Goal: Task Accomplishment & Management: Complete application form

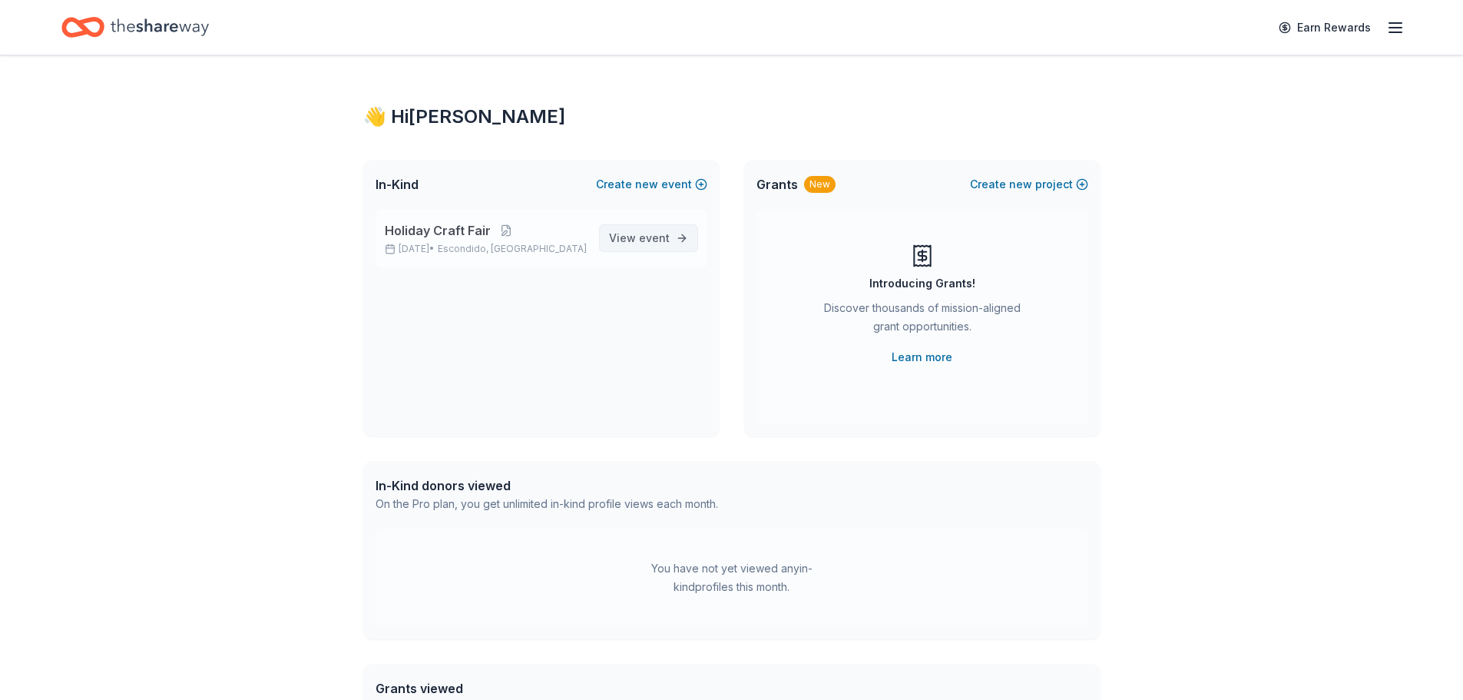
click at [635, 235] on span "View event" at bounding box center [639, 238] width 61 height 18
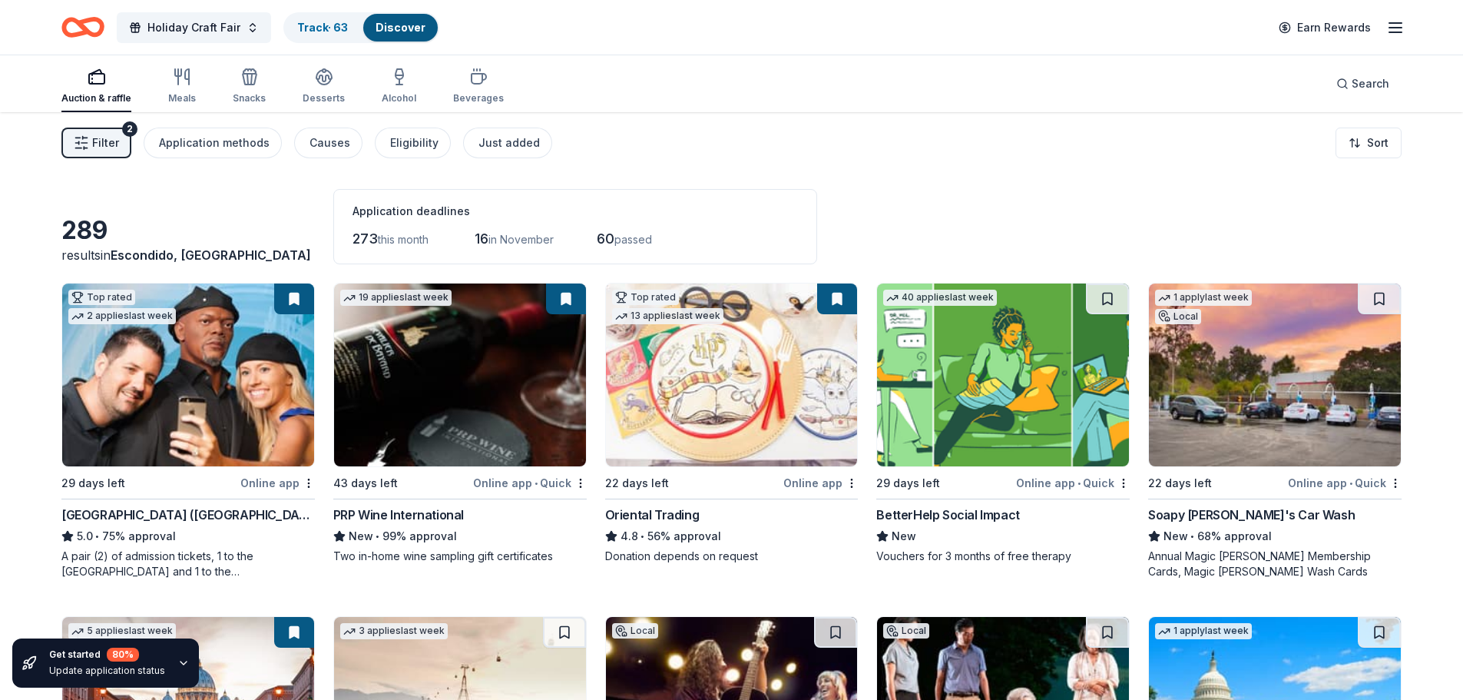
click at [262, 488] on div "Online app" at bounding box center [277, 482] width 75 height 19
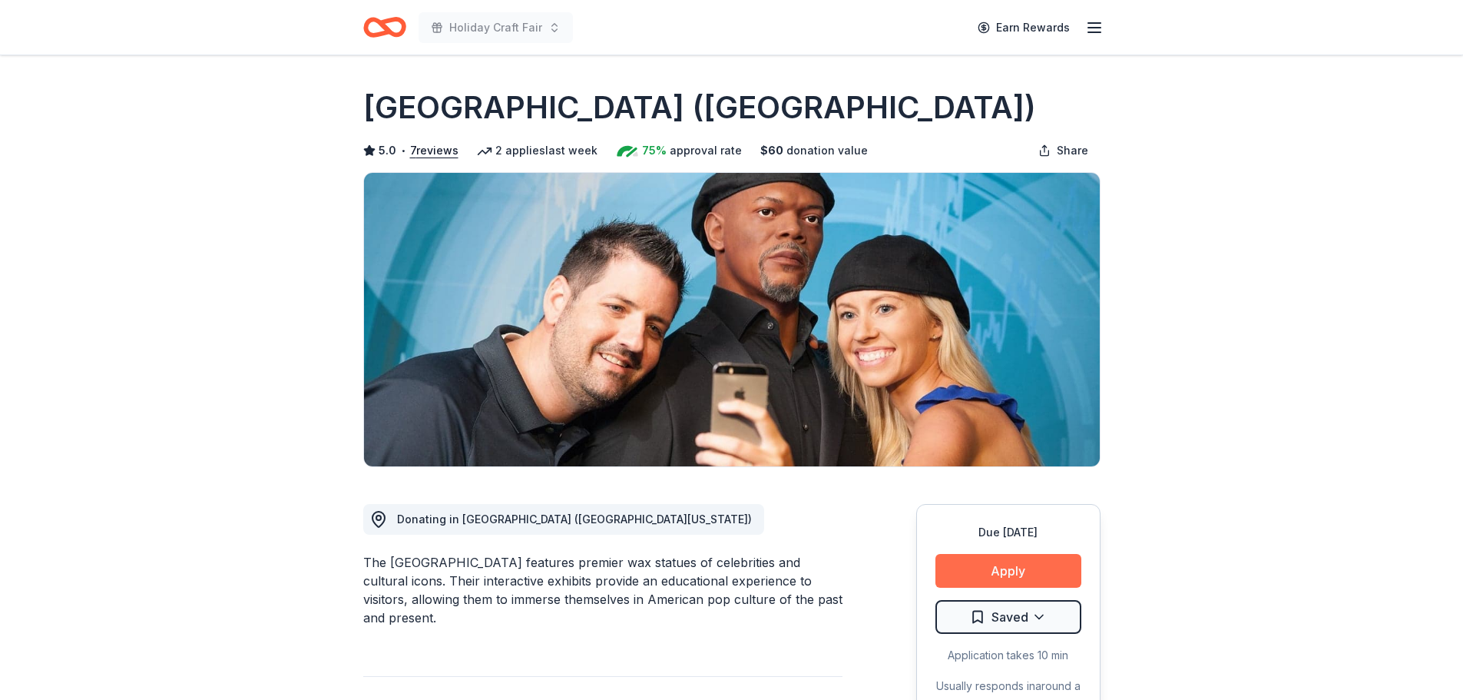
click at [995, 565] on button "Apply" at bounding box center [1009, 571] width 146 height 34
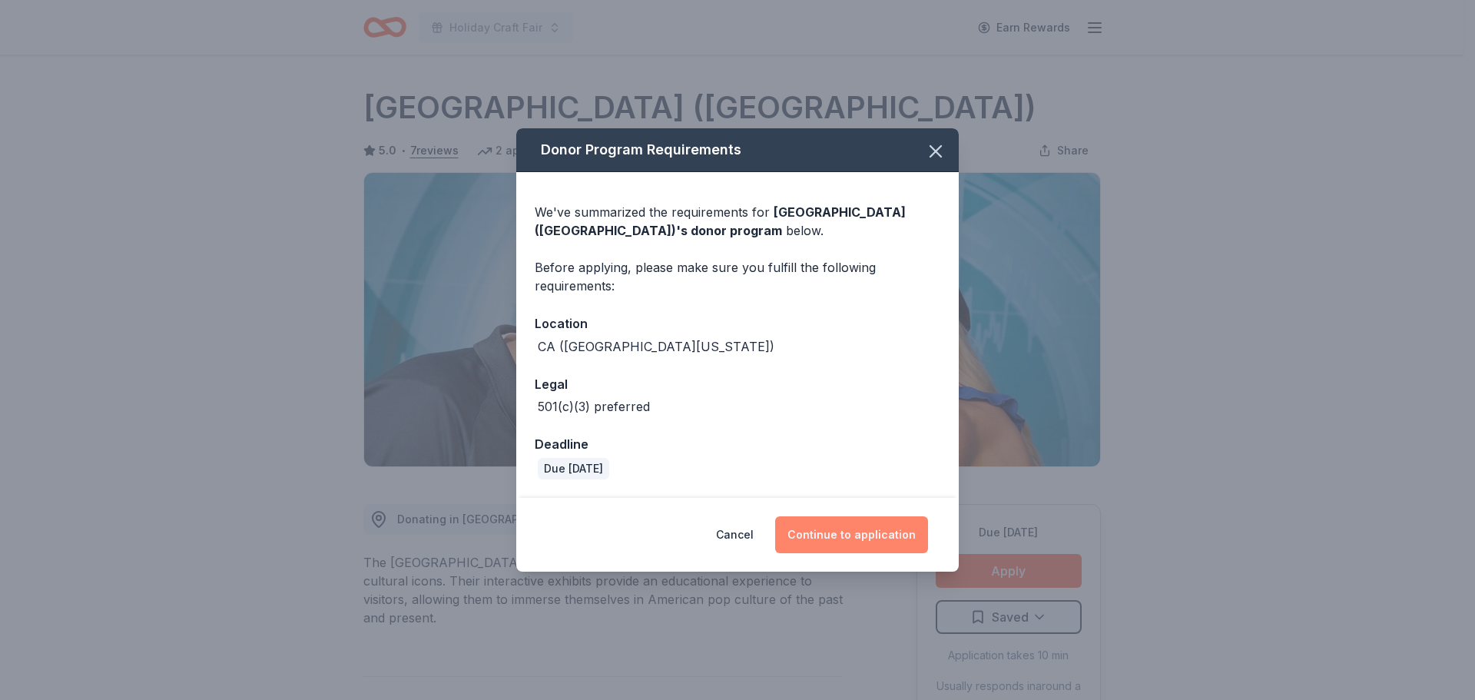
click at [880, 536] on button "Continue to application" at bounding box center [851, 534] width 153 height 37
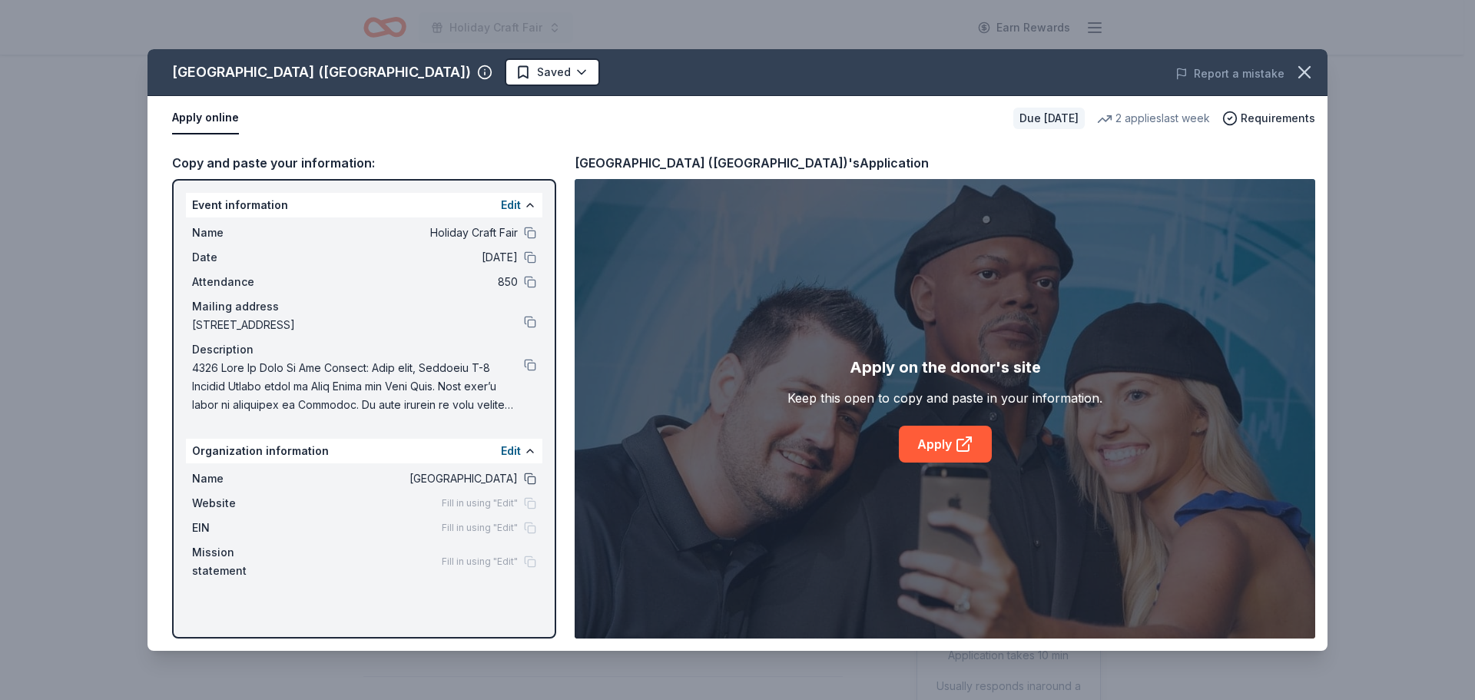
click at [529, 477] on button at bounding box center [530, 478] width 12 height 12
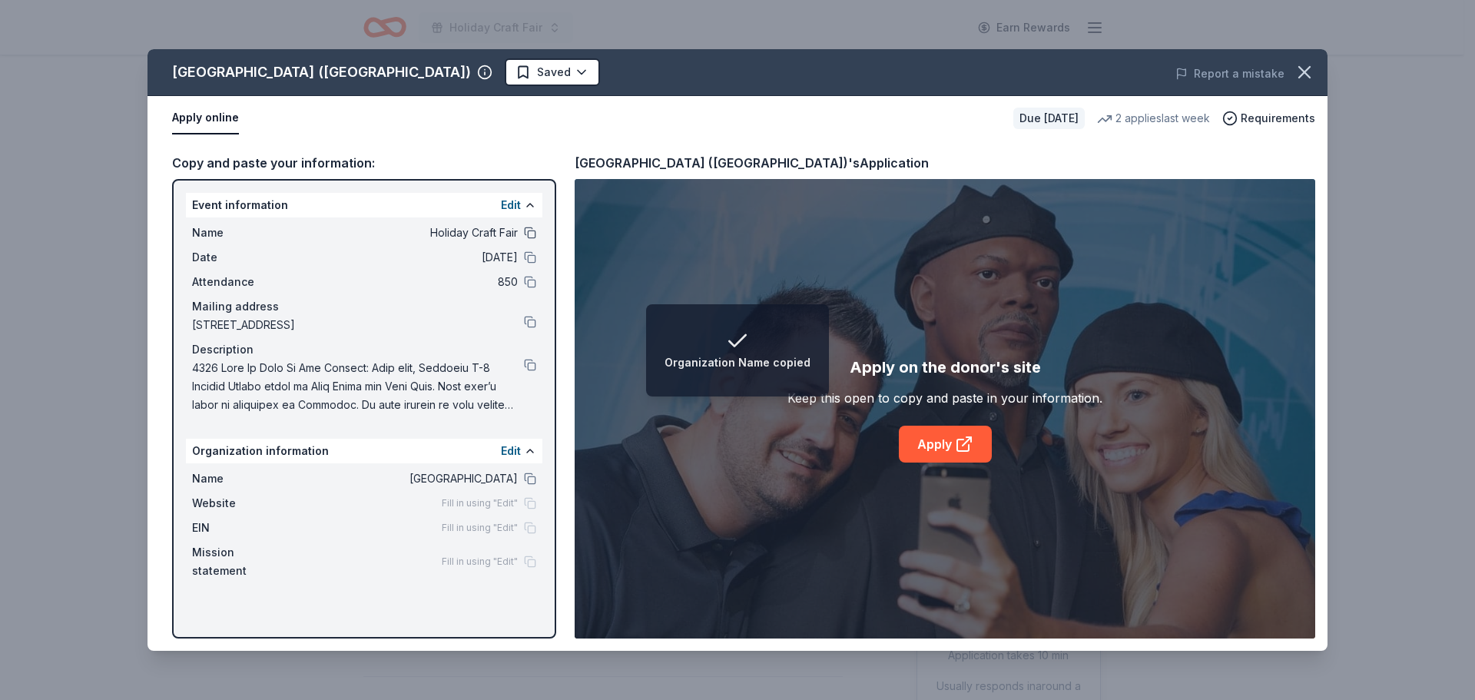
click at [525, 233] on button at bounding box center [530, 233] width 12 height 12
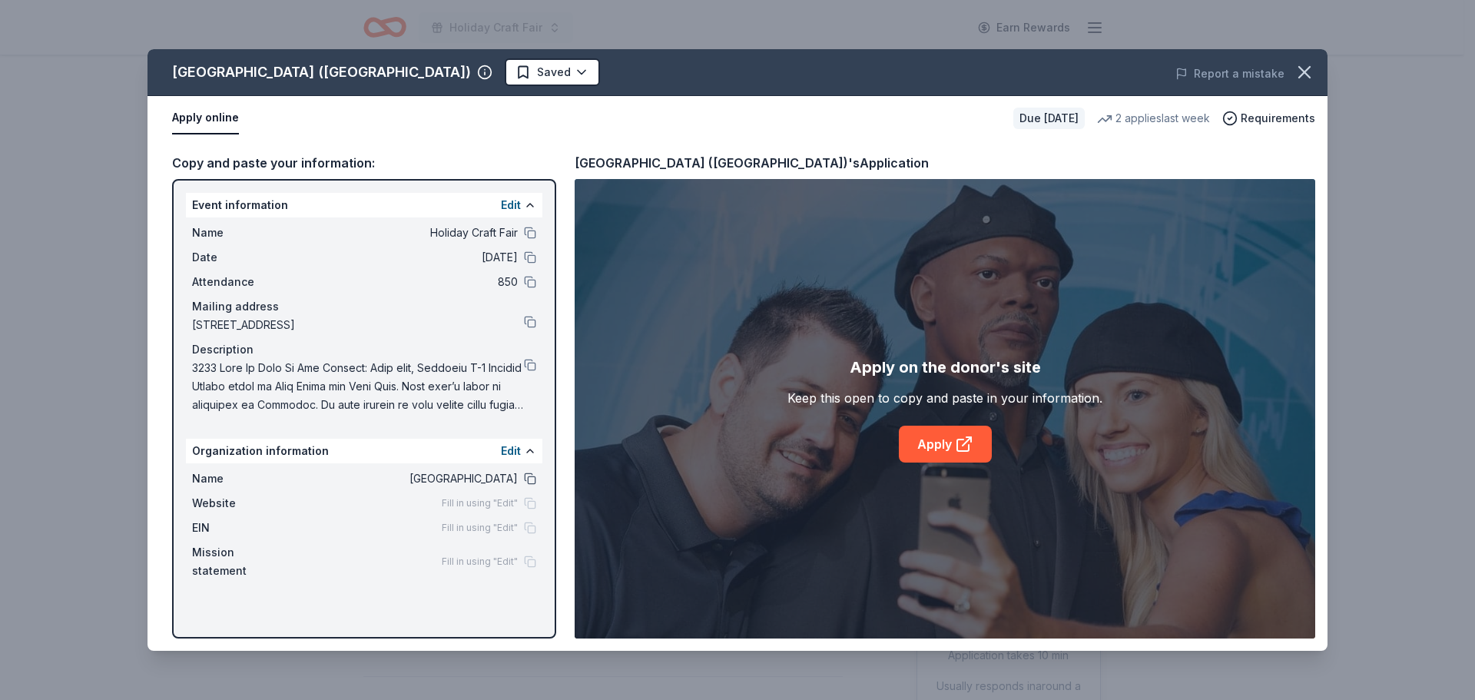
click at [532, 482] on button at bounding box center [530, 478] width 12 height 12
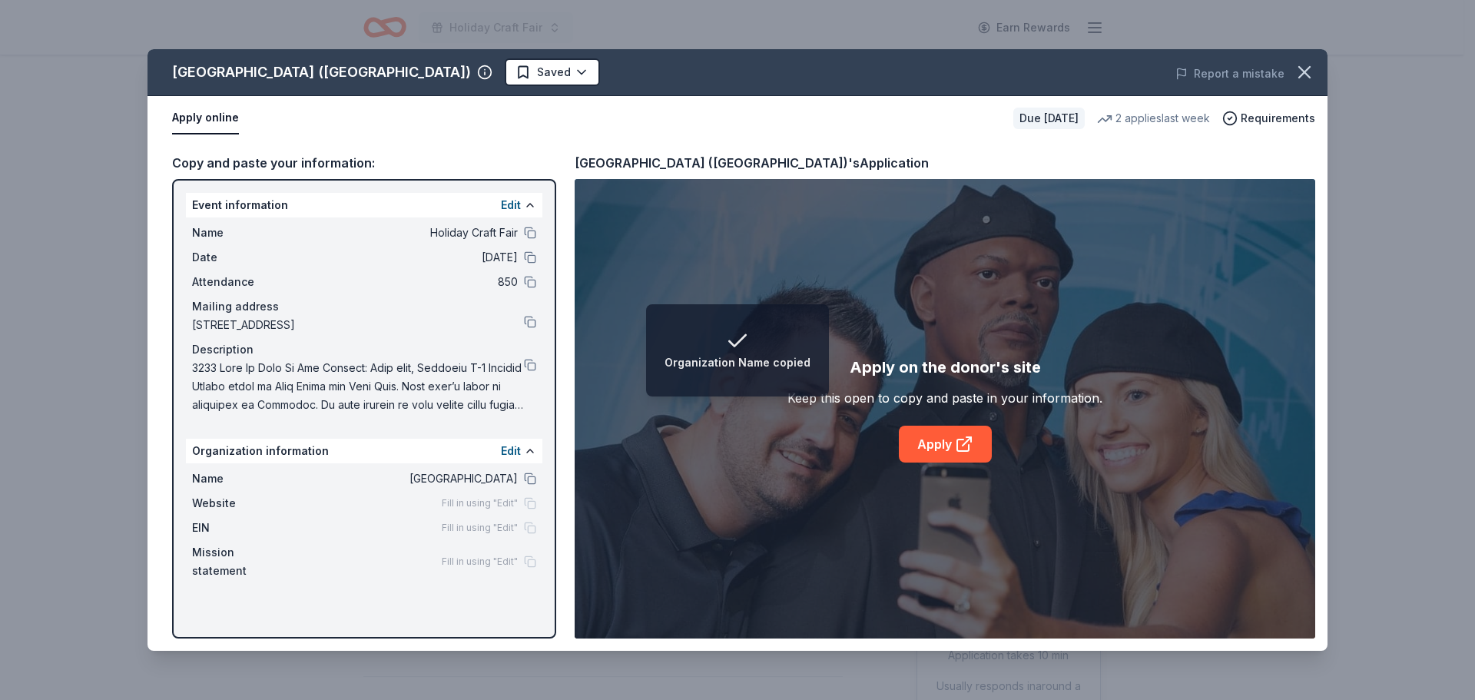
drag, startPoint x: 529, startPoint y: 362, endPoint x: 637, endPoint y: 385, distance: 110.0
click at [529, 362] on button at bounding box center [530, 365] width 12 height 12
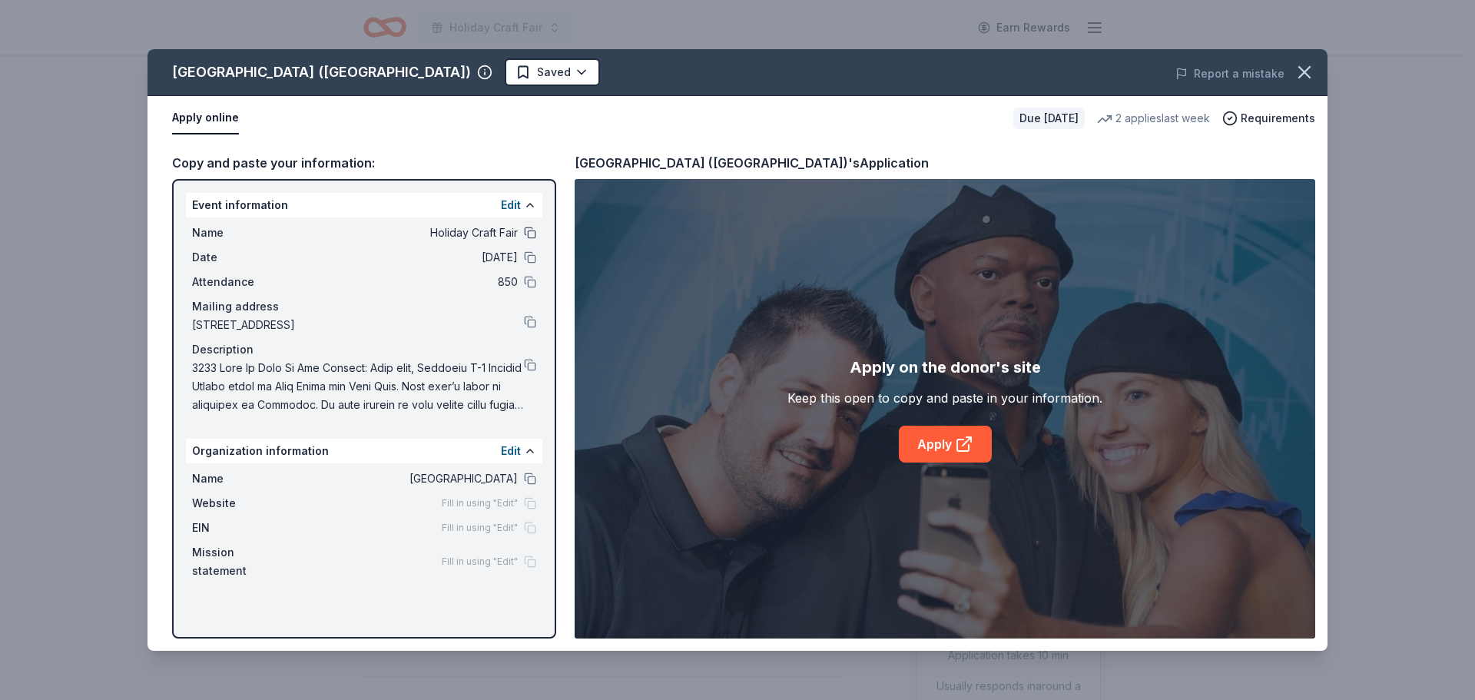
click at [532, 231] on button at bounding box center [530, 233] width 12 height 12
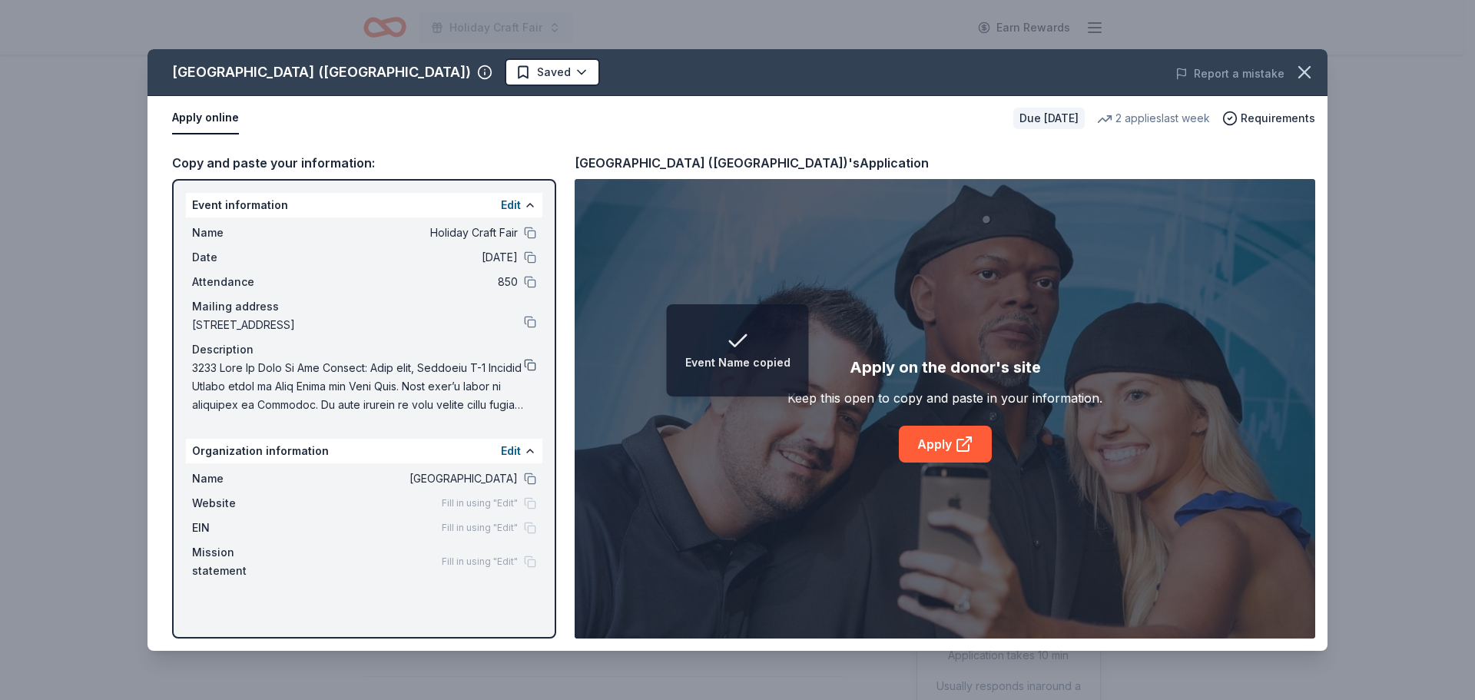
click at [530, 363] on button at bounding box center [530, 365] width 12 height 12
drag, startPoint x: 531, startPoint y: 476, endPoint x: 569, endPoint y: 472, distance: 38.6
click at [531, 476] on button at bounding box center [530, 478] width 12 height 12
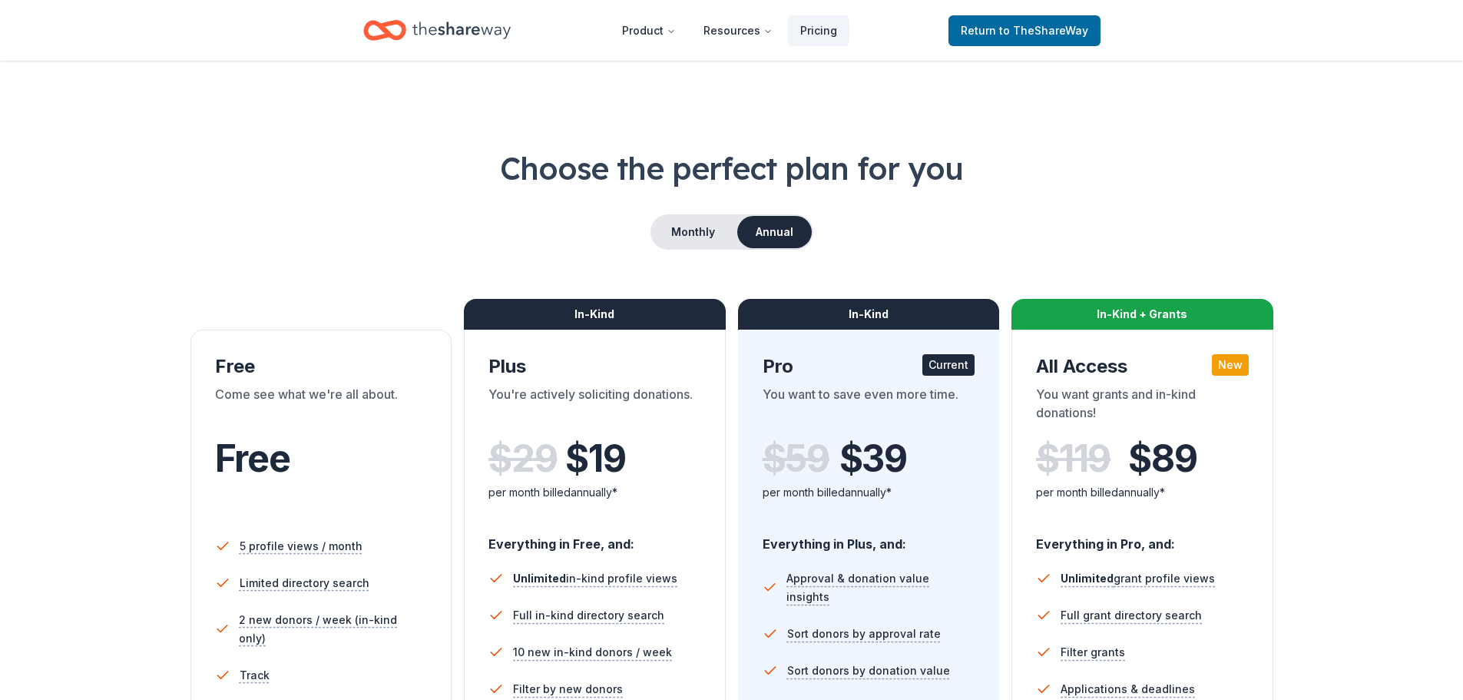
click at [456, 28] on icon "Home" at bounding box center [462, 30] width 98 height 31
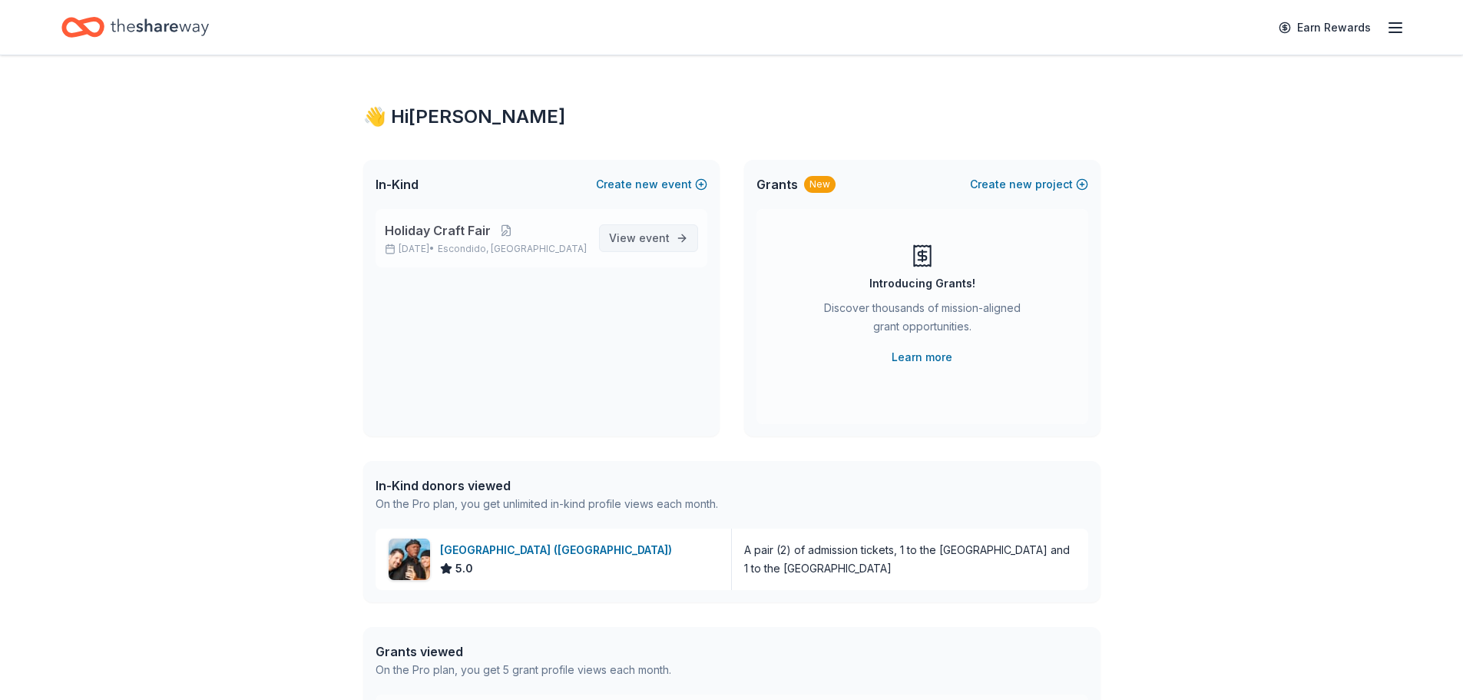
click at [651, 242] on span "event" at bounding box center [654, 237] width 31 height 13
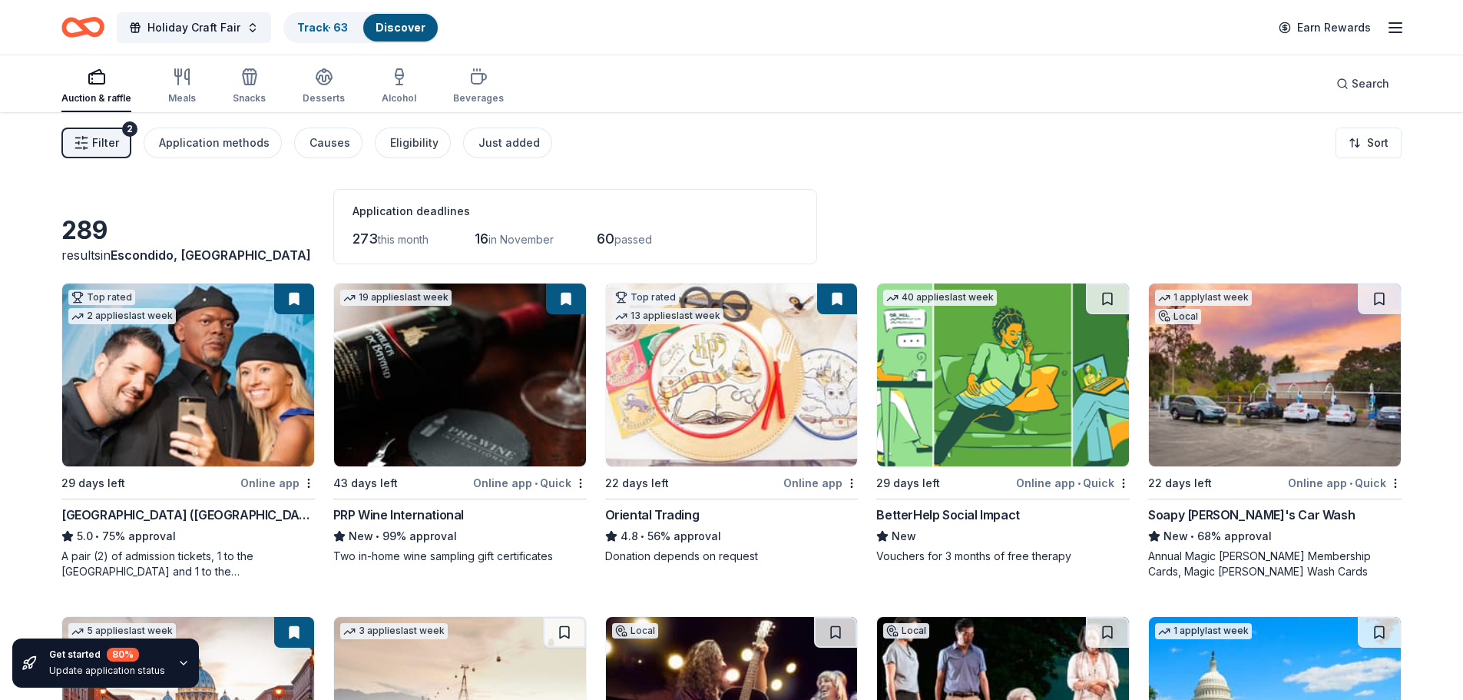
click at [164, 405] on img at bounding box center [188, 374] width 252 height 183
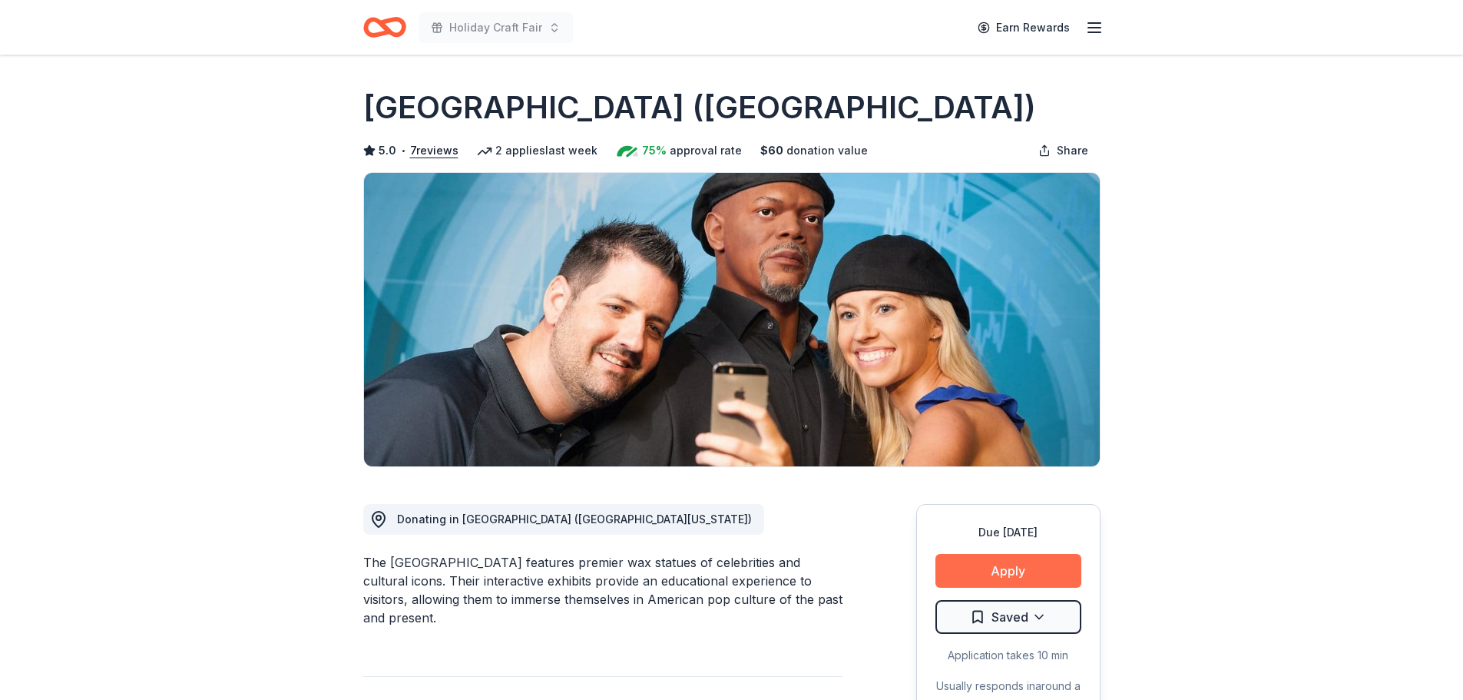
click at [1008, 566] on button "Apply" at bounding box center [1009, 571] width 146 height 34
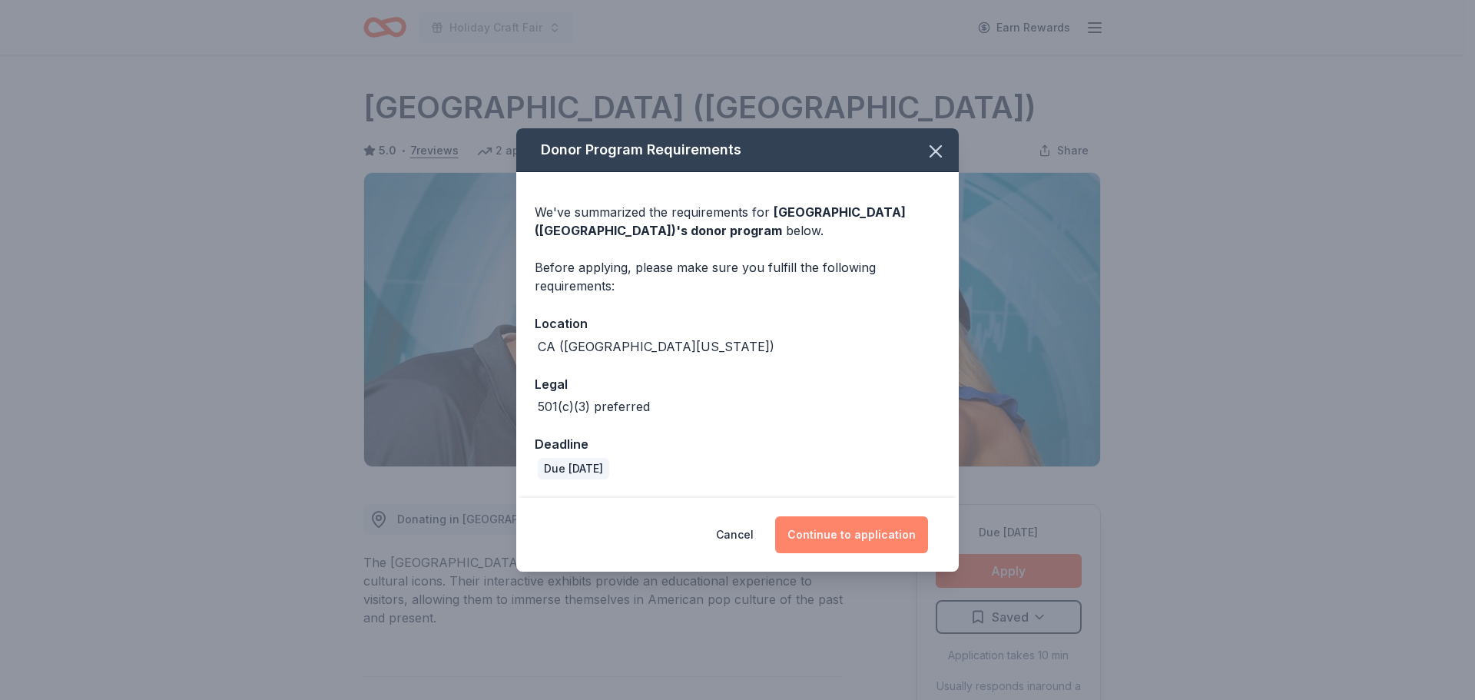
click at [886, 527] on button "Continue to application" at bounding box center [851, 534] width 153 height 37
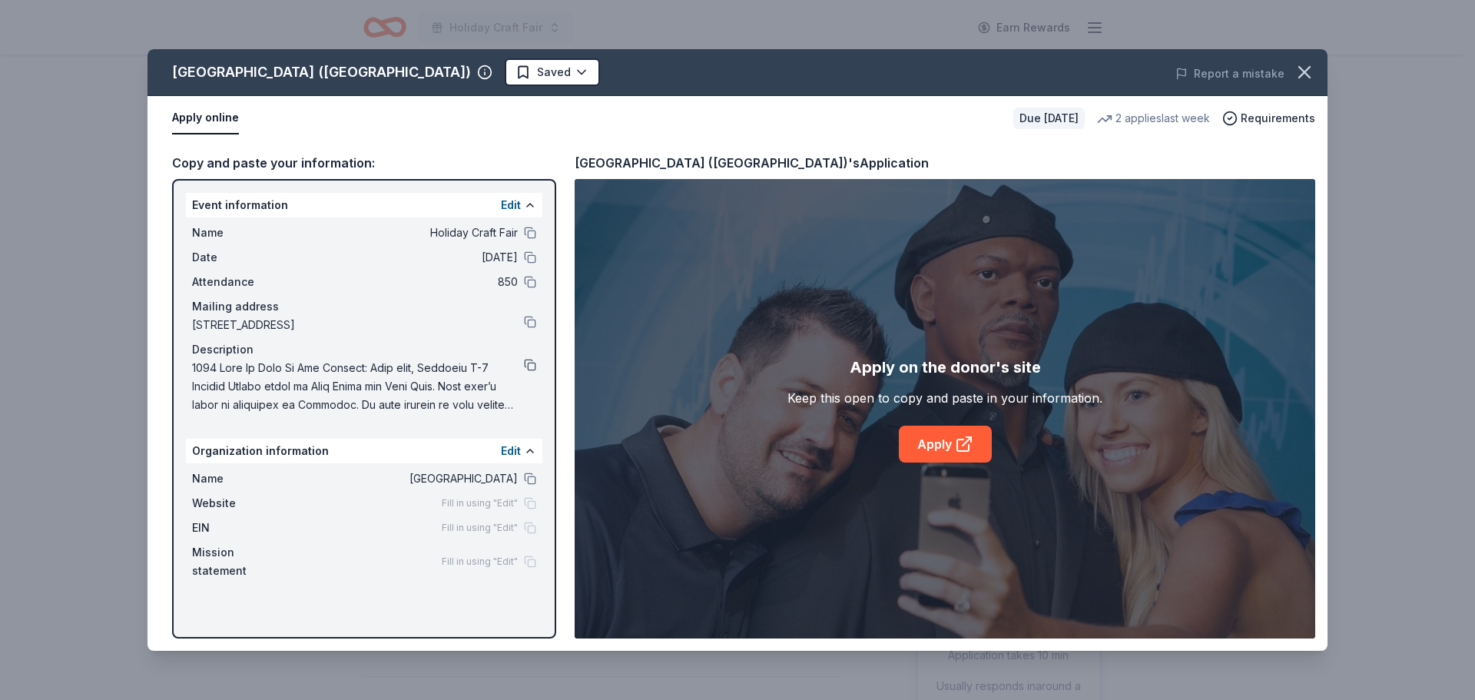
click at [534, 362] on button at bounding box center [530, 365] width 12 height 12
